Goal: Navigation & Orientation: Find specific page/section

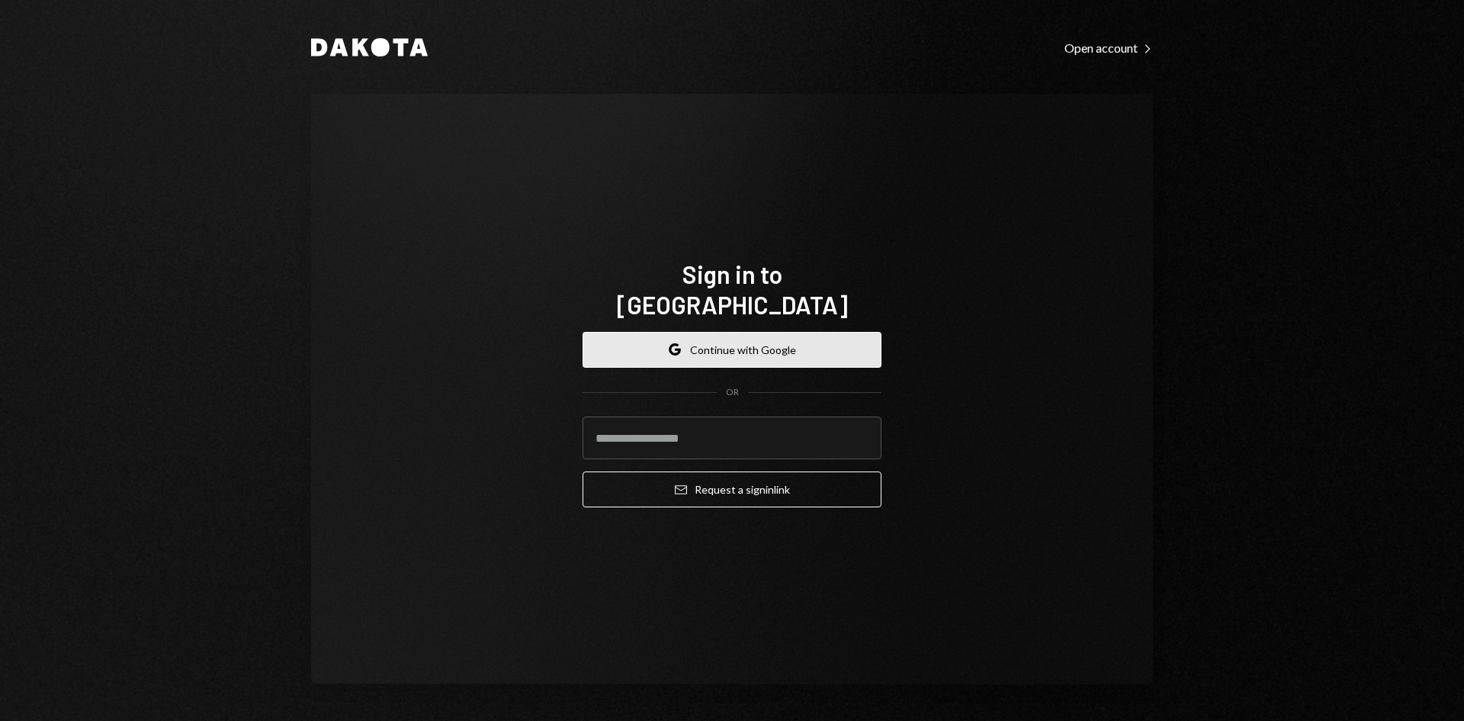
click at [730, 334] on button "Google Continue with Google" at bounding box center [732, 350] width 299 height 36
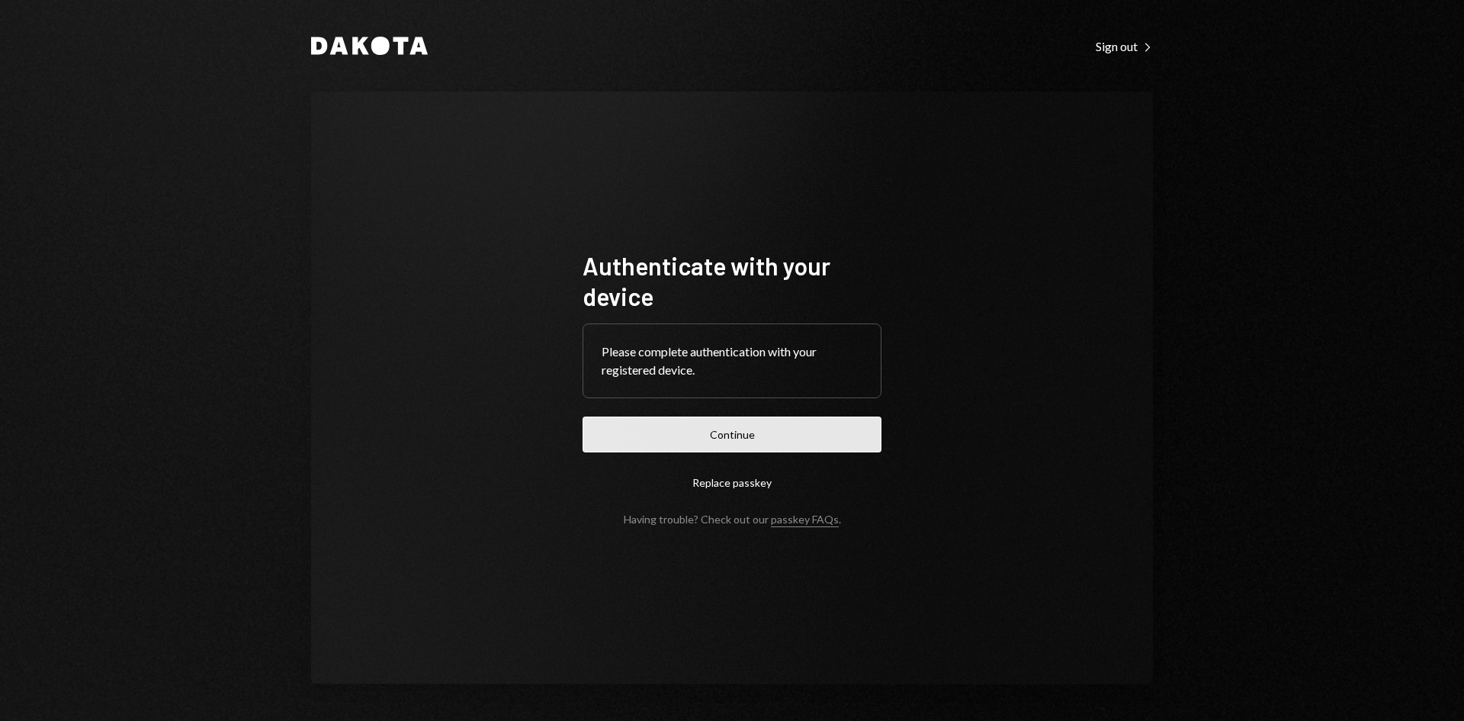
click at [748, 428] on button "Continue" at bounding box center [732, 434] width 299 height 36
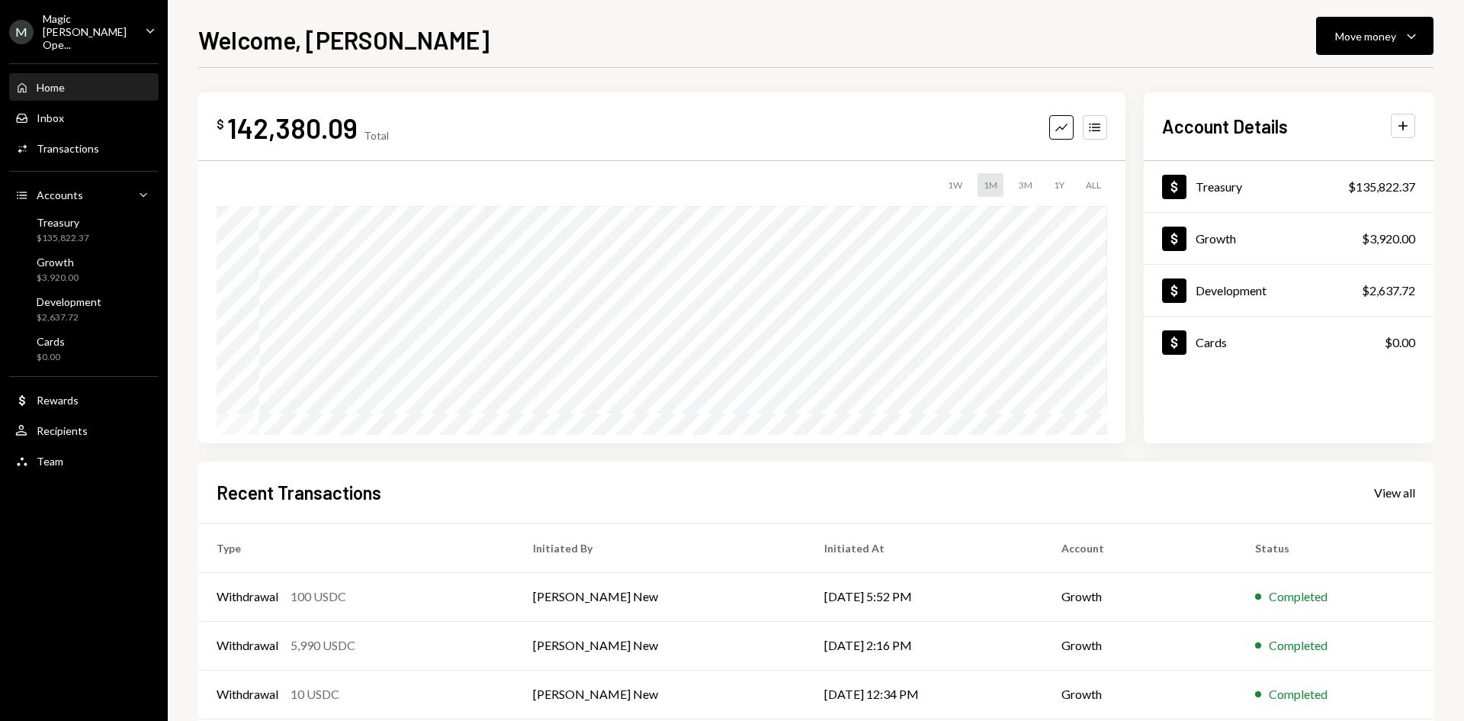
click at [85, 31] on div "Magic [PERSON_NAME] Ope..." at bounding box center [88, 31] width 90 height 39
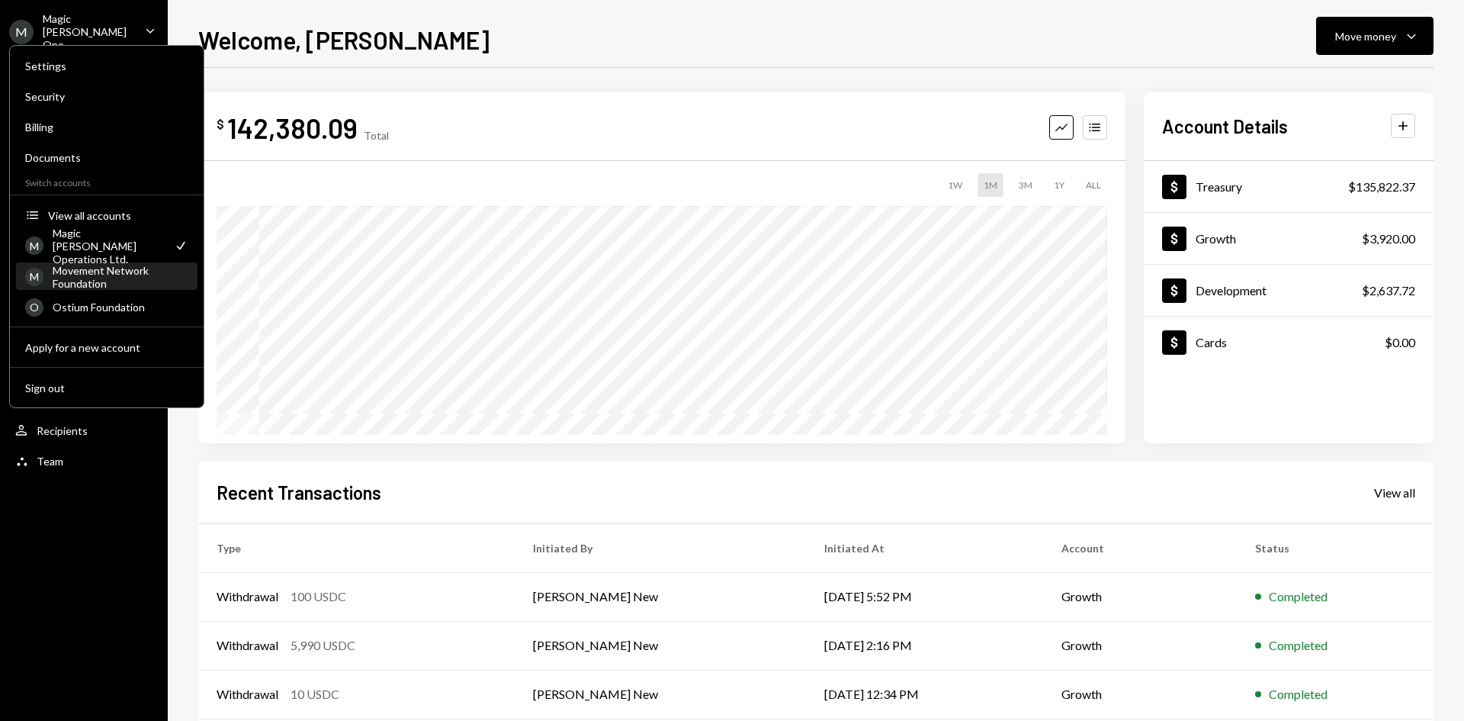
click at [85, 276] on div "Movement Network Foundation" at bounding box center [121, 277] width 136 height 26
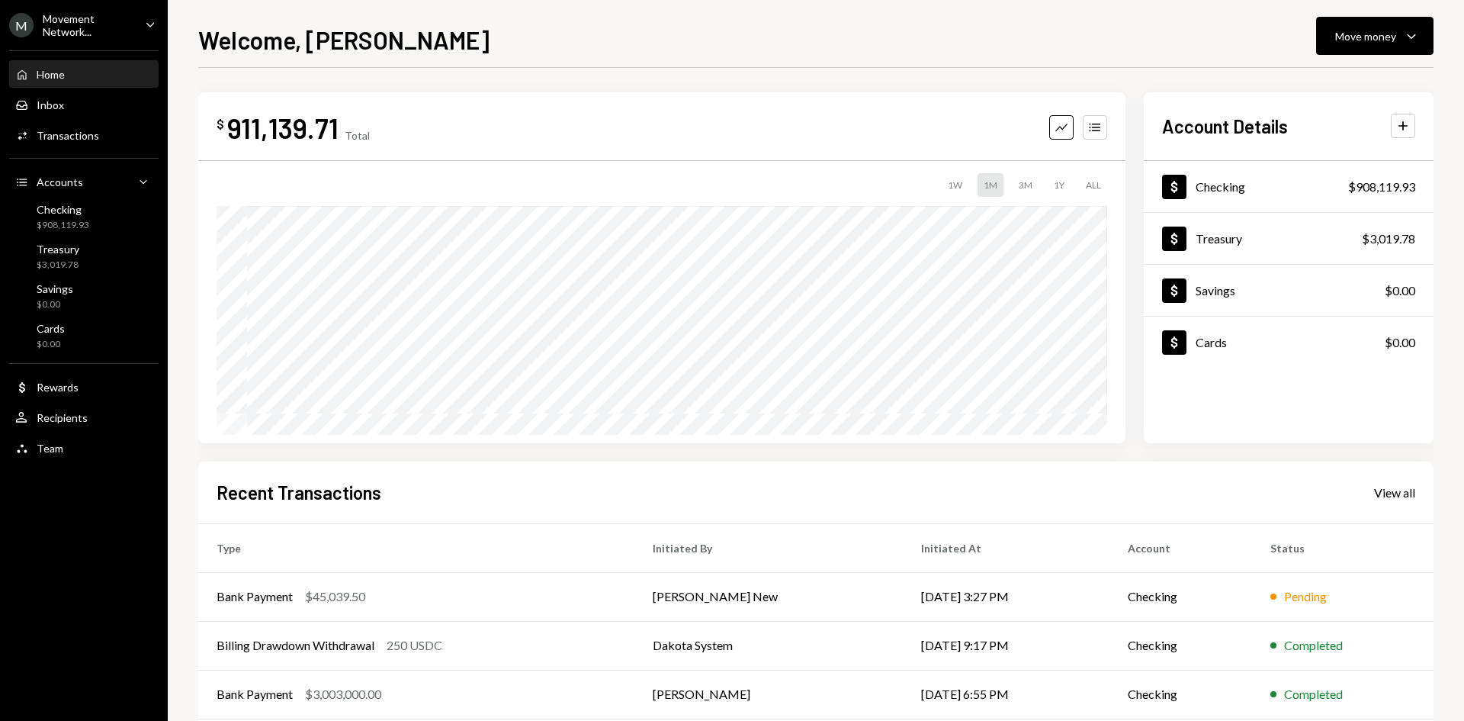
click at [110, 28] on div "Movement Network..." at bounding box center [88, 25] width 90 height 26
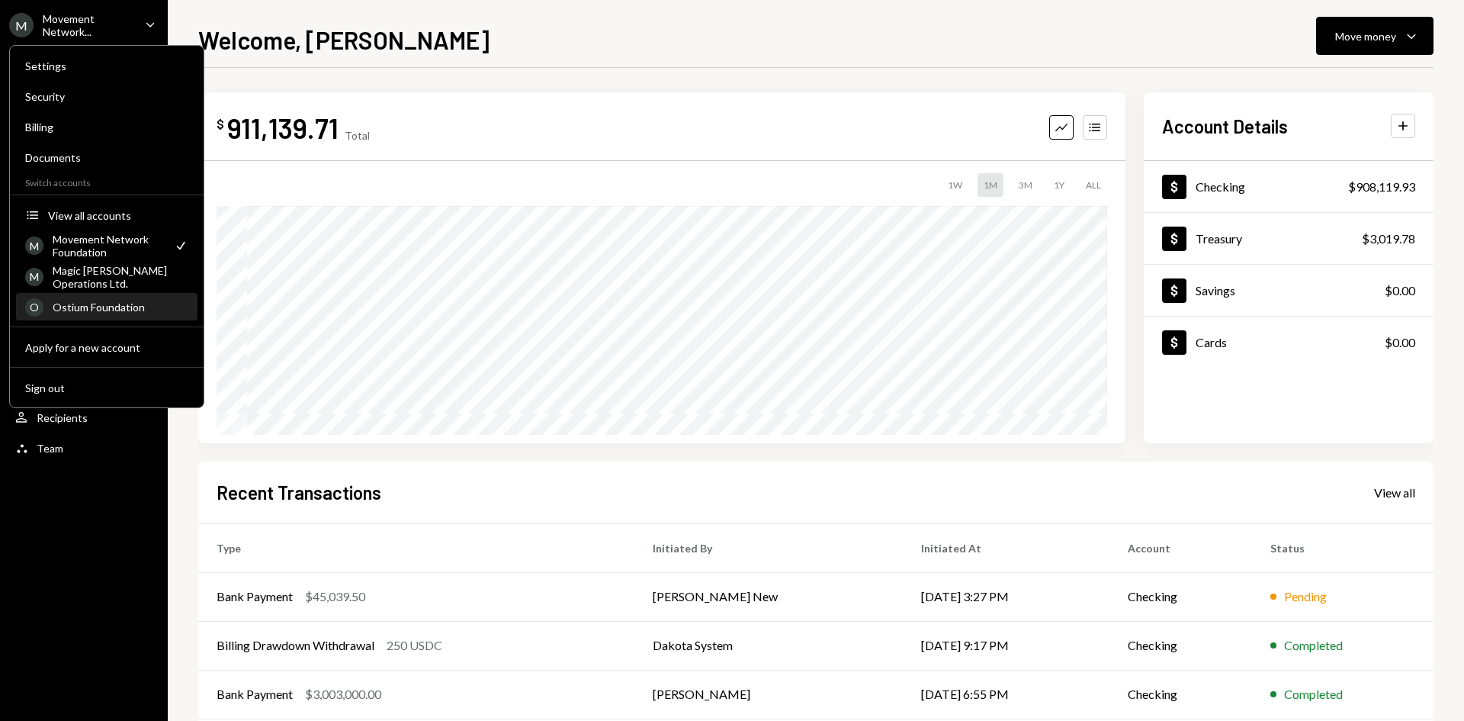
click at [85, 297] on div "O Ostium Foundation" at bounding box center [106, 307] width 163 height 26
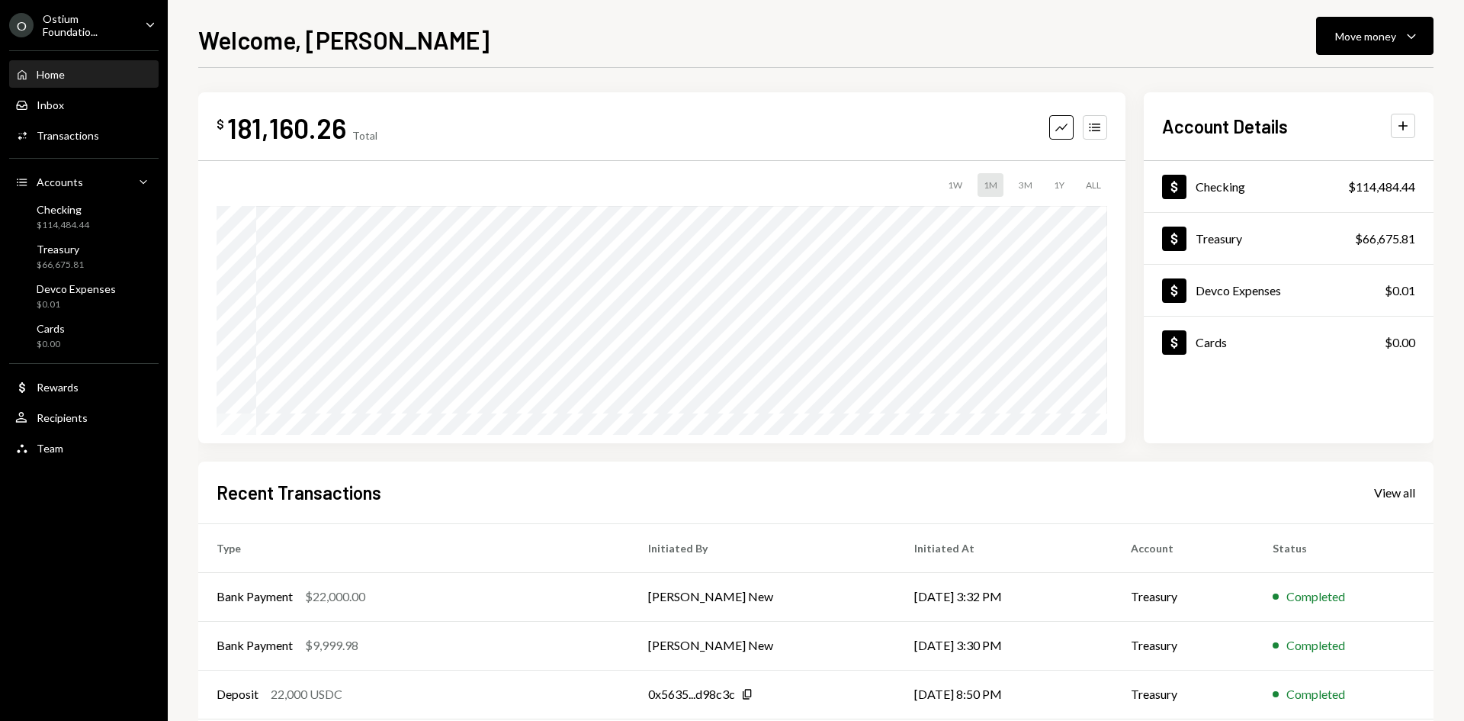
click at [93, 36] on div "Ostium Foundatio..." at bounding box center [88, 25] width 90 height 26
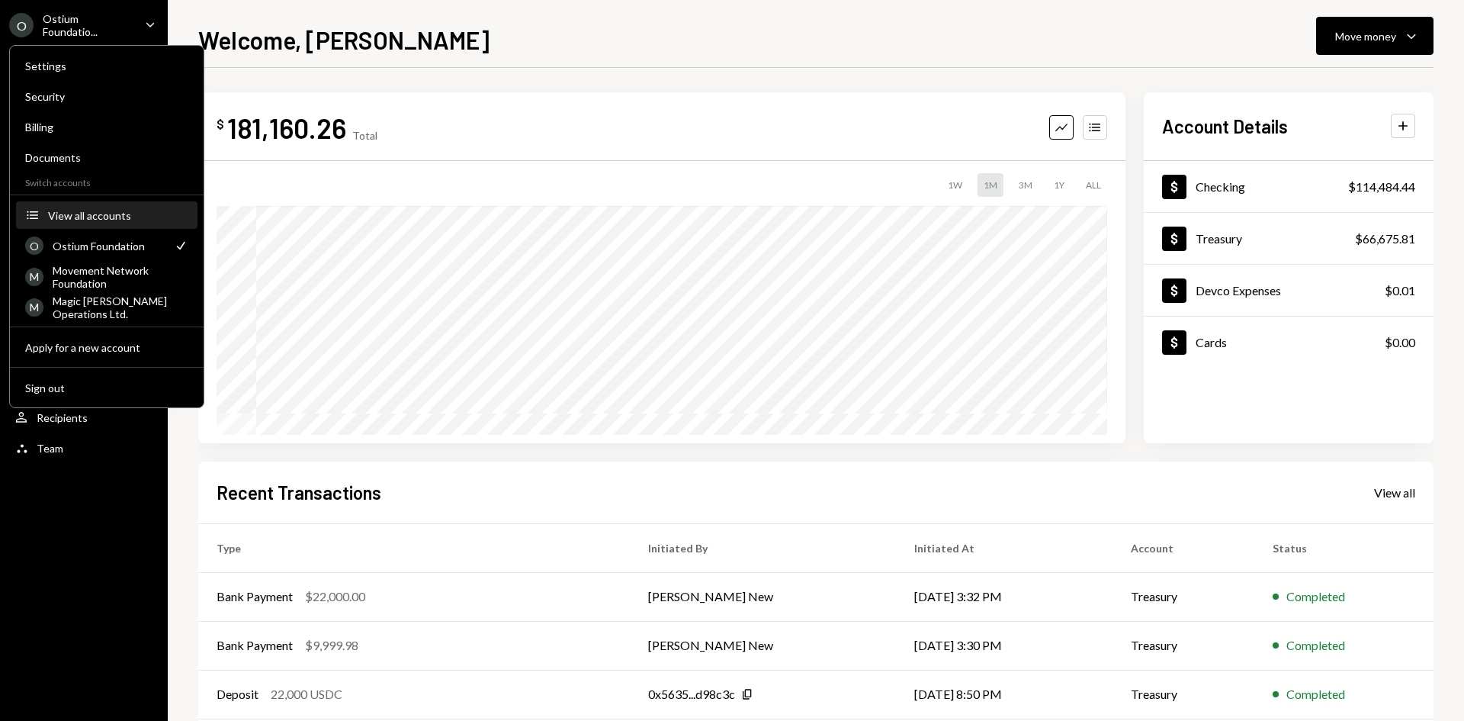
click at [75, 206] on button "Accounts View all accounts" at bounding box center [106, 215] width 181 height 27
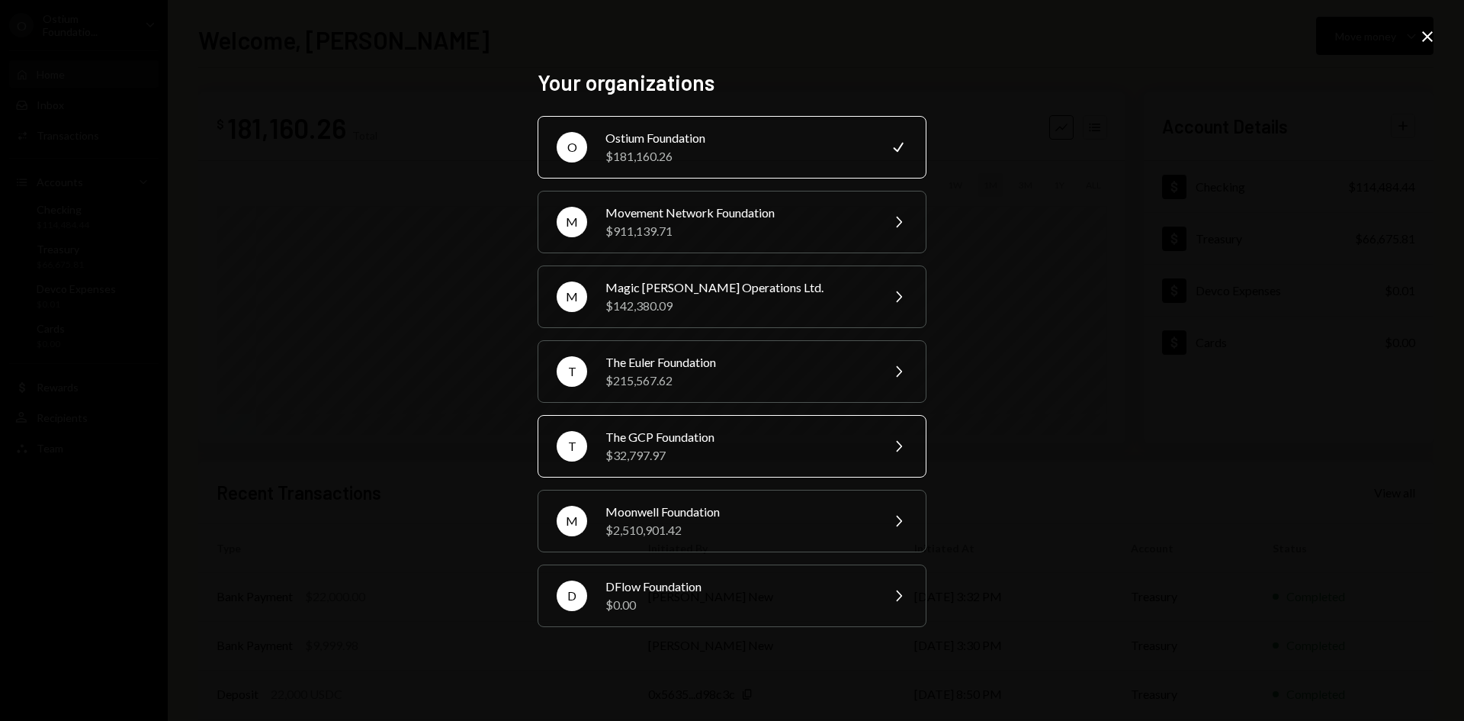
click at [586, 438] on div "T The GCP Foundation $32,797.97 Chevron Right" at bounding box center [732, 446] width 389 height 63
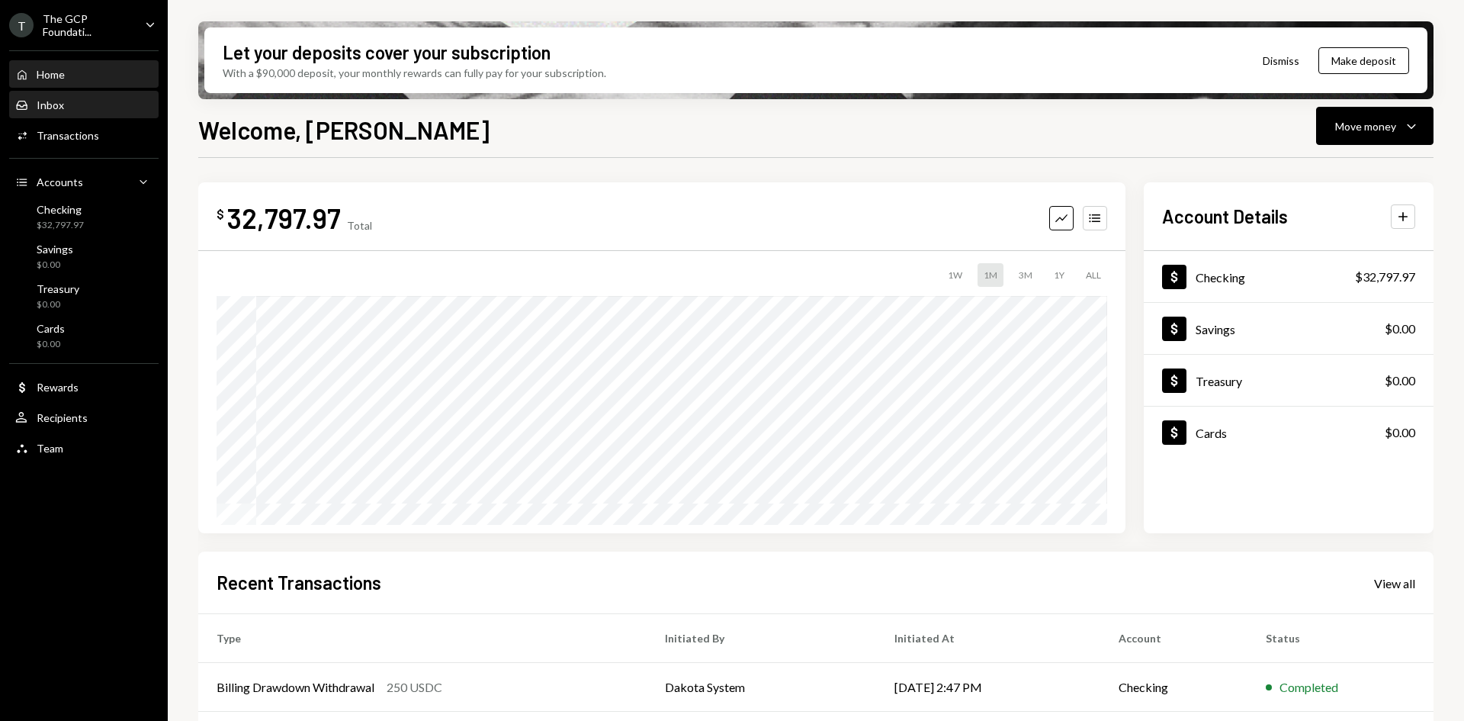
click at [95, 114] on div "Inbox Inbox" at bounding box center [83, 105] width 137 height 26
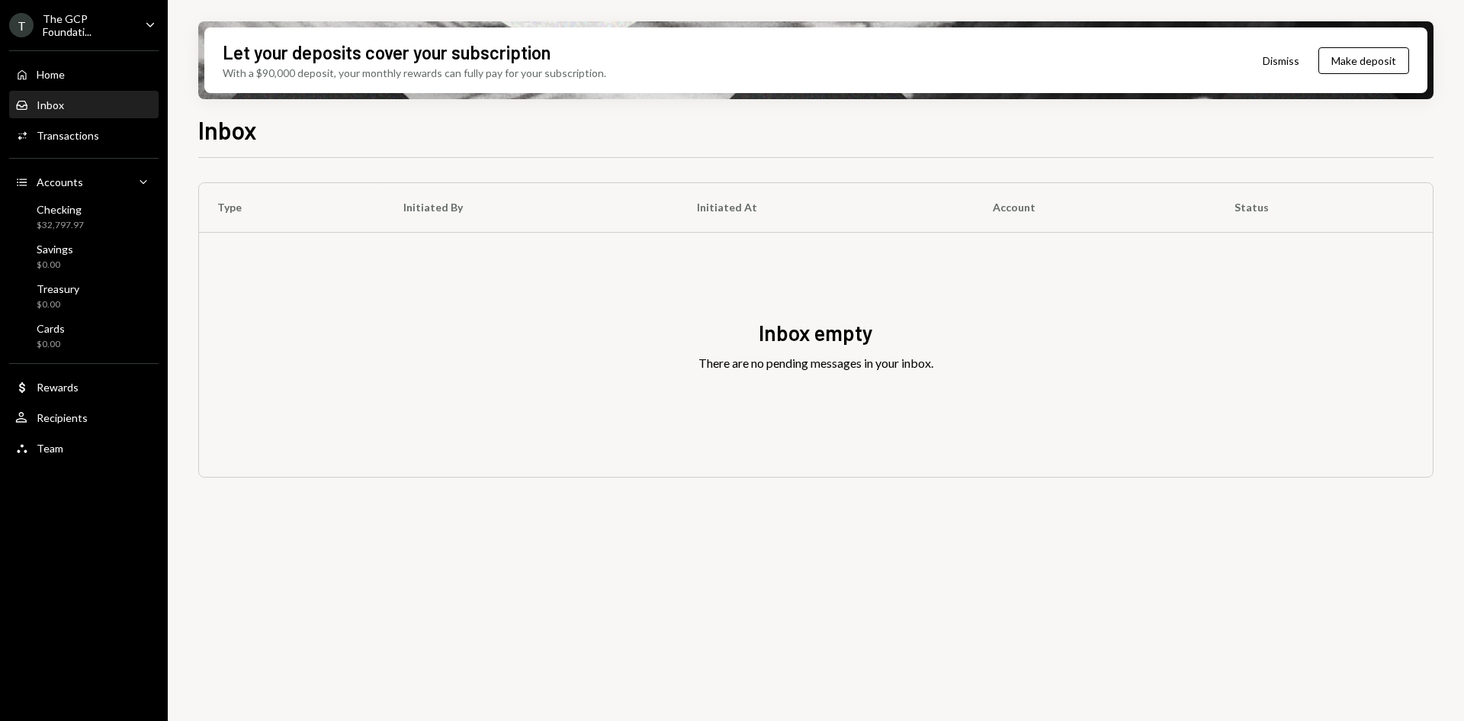
click at [104, 29] on div "The GCP Foundati..." at bounding box center [88, 25] width 90 height 26
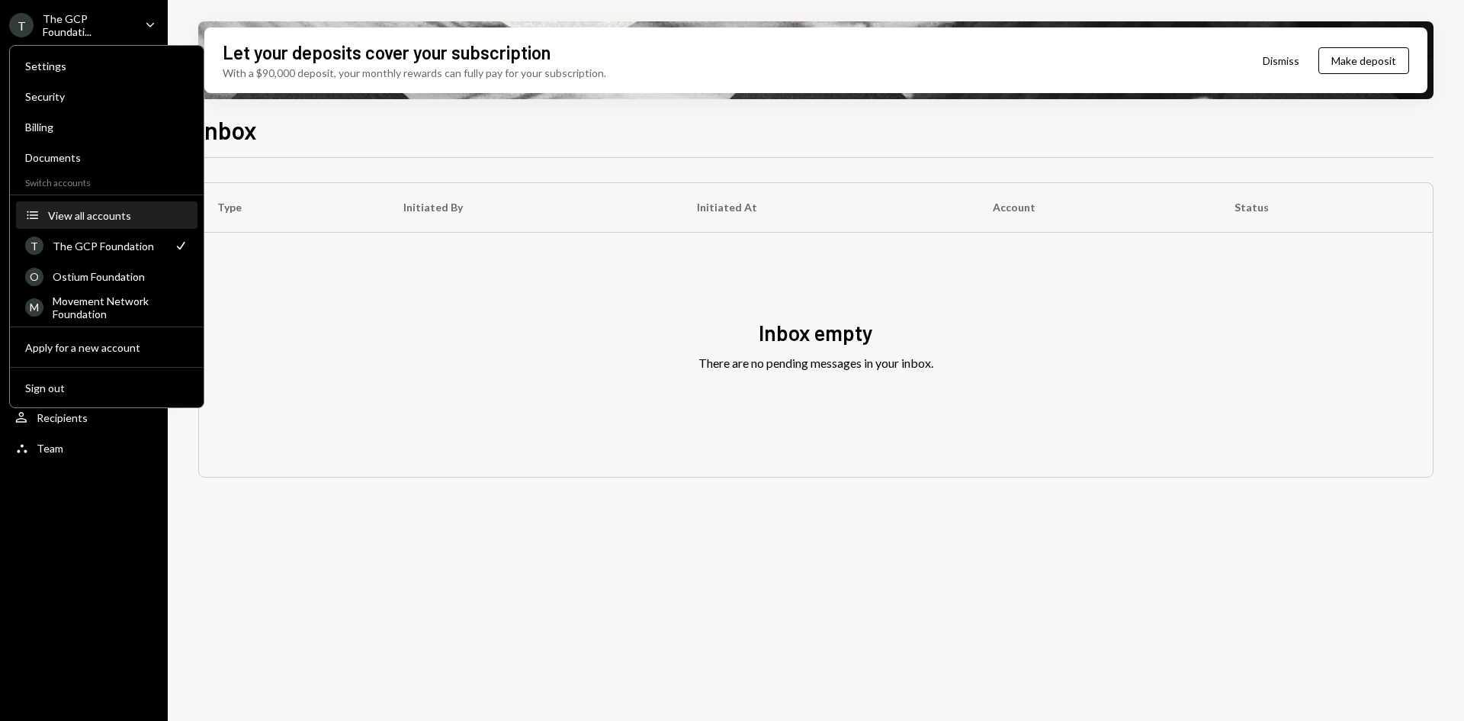
click at [97, 212] on div "View all accounts" at bounding box center [118, 215] width 140 height 13
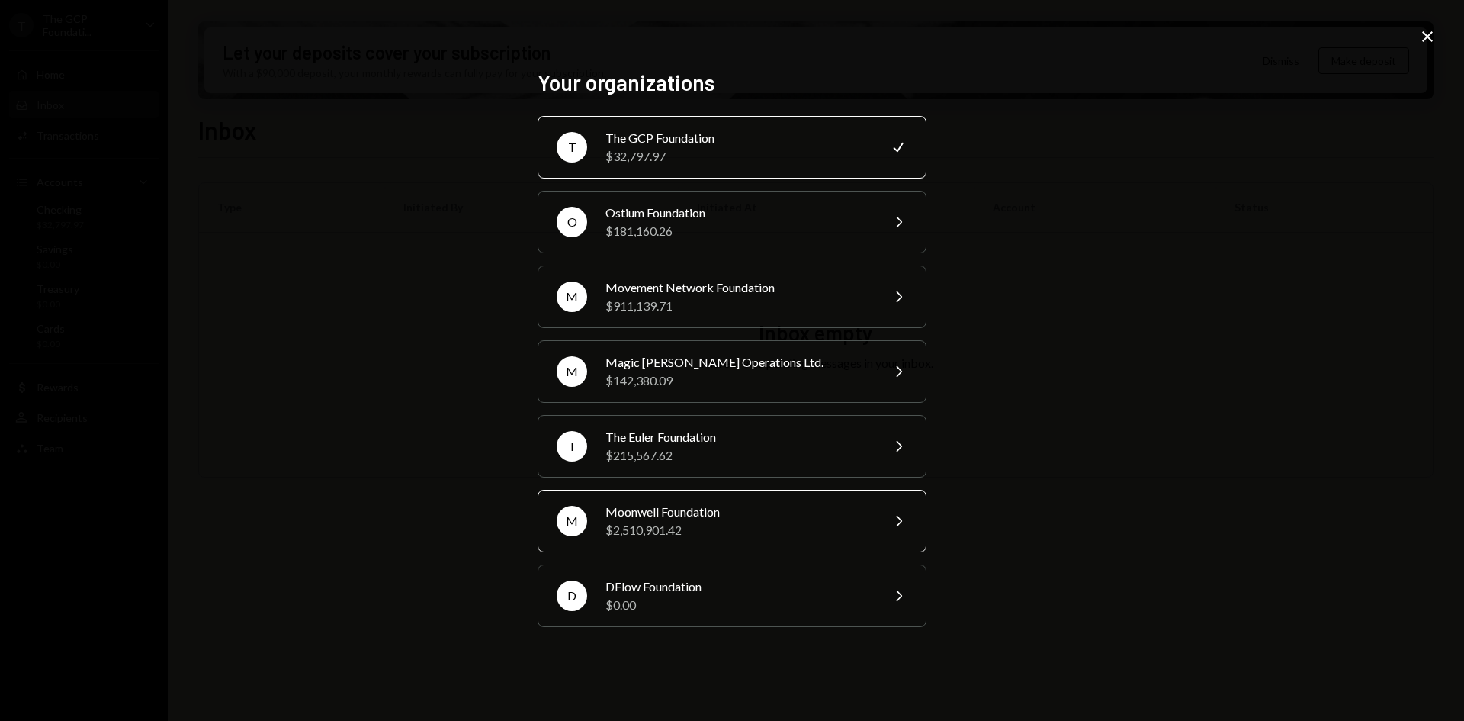
click at [613, 538] on div "$2,510,901.42" at bounding box center [737, 530] width 265 height 18
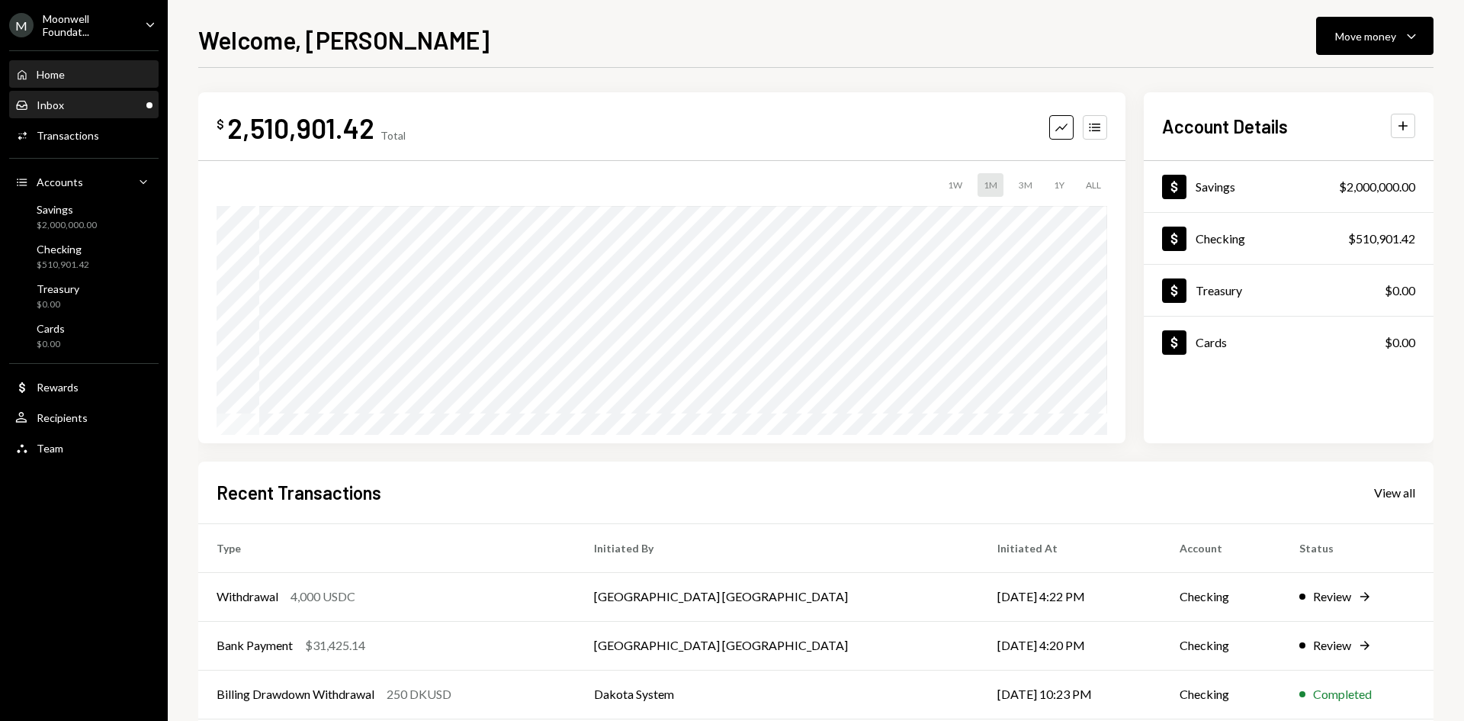
click at [99, 113] on div "Inbox Inbox" at bounding box center [83, 105] width 137 height 26
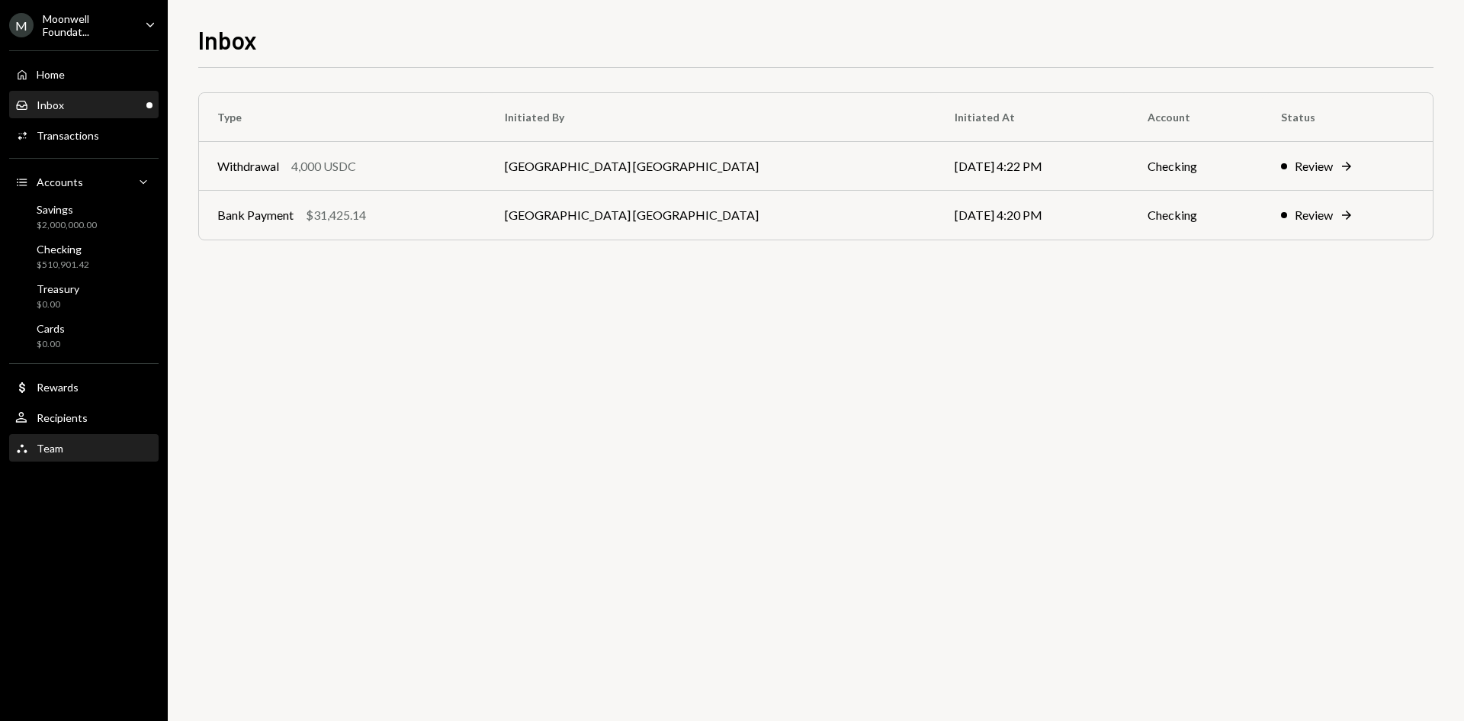
click at [75, 435] on div "Team Team" at bounding box center [83, 448] width 137 height 26
